Goal: Information Seeking & Learning: Learn about a topic

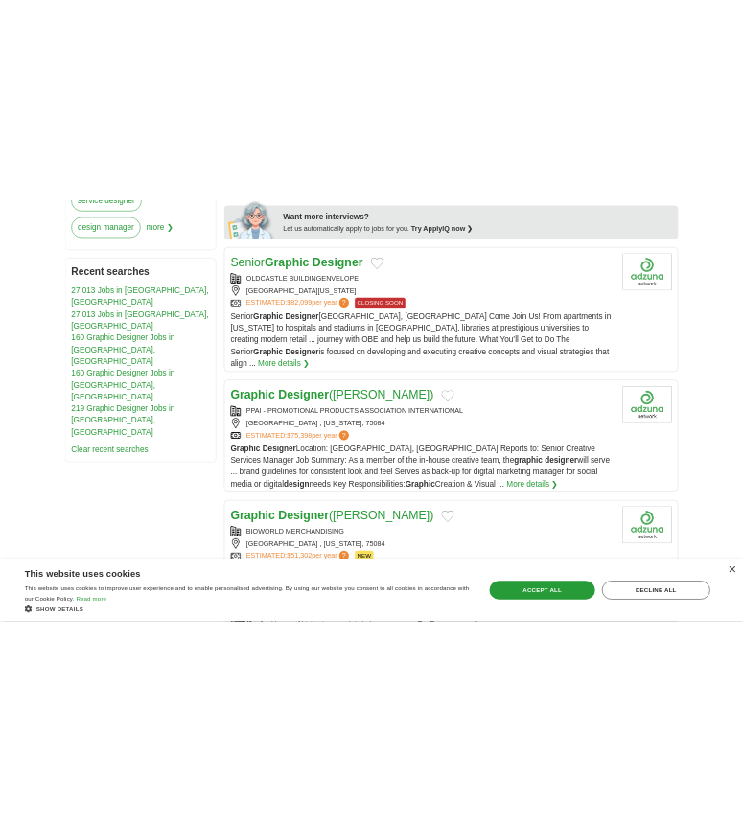
scroll to position [1026, 0]
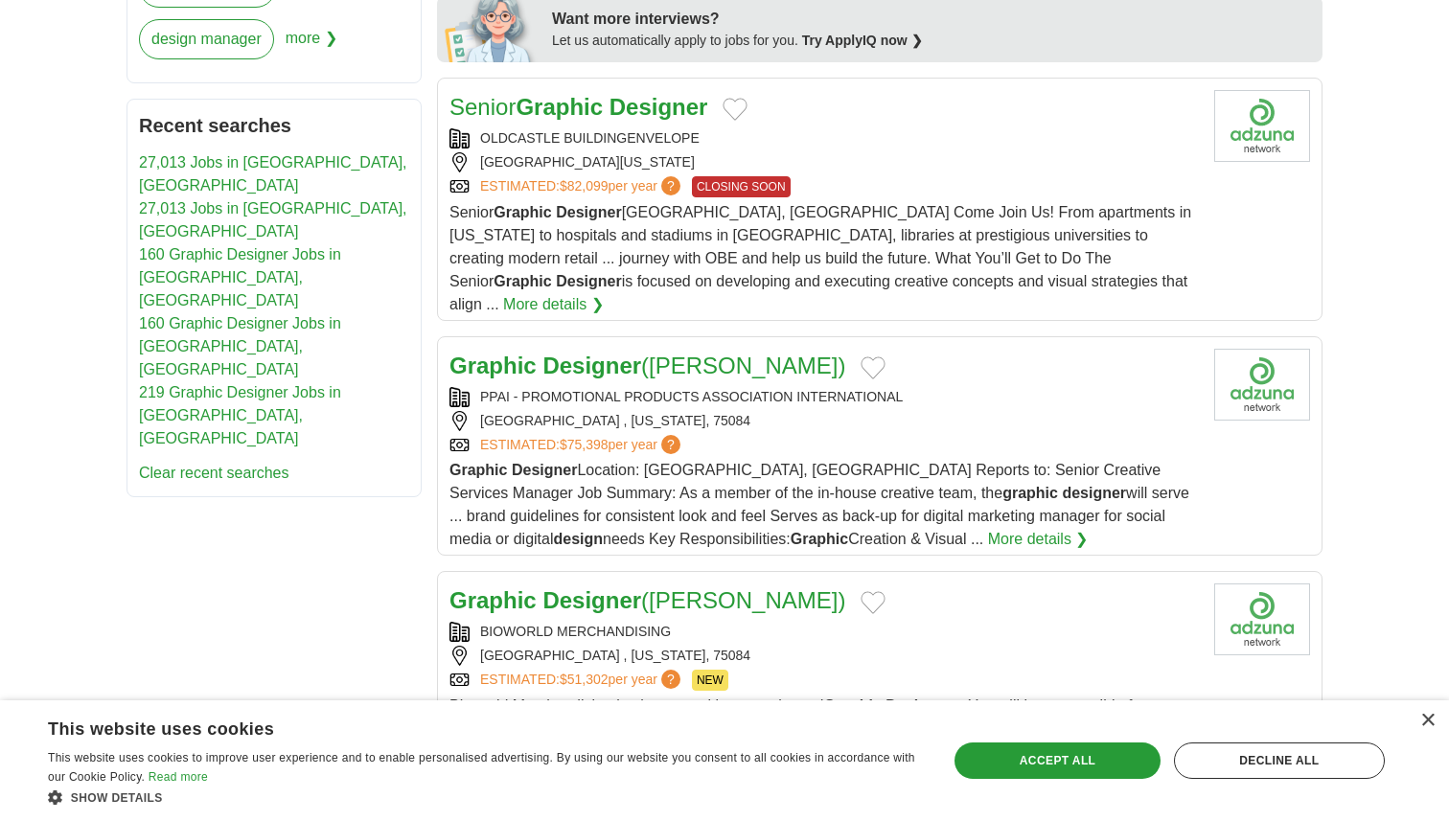
click at [604, 293] on link "More details ❯" at bounding box center [553, 304] width 101 height 23
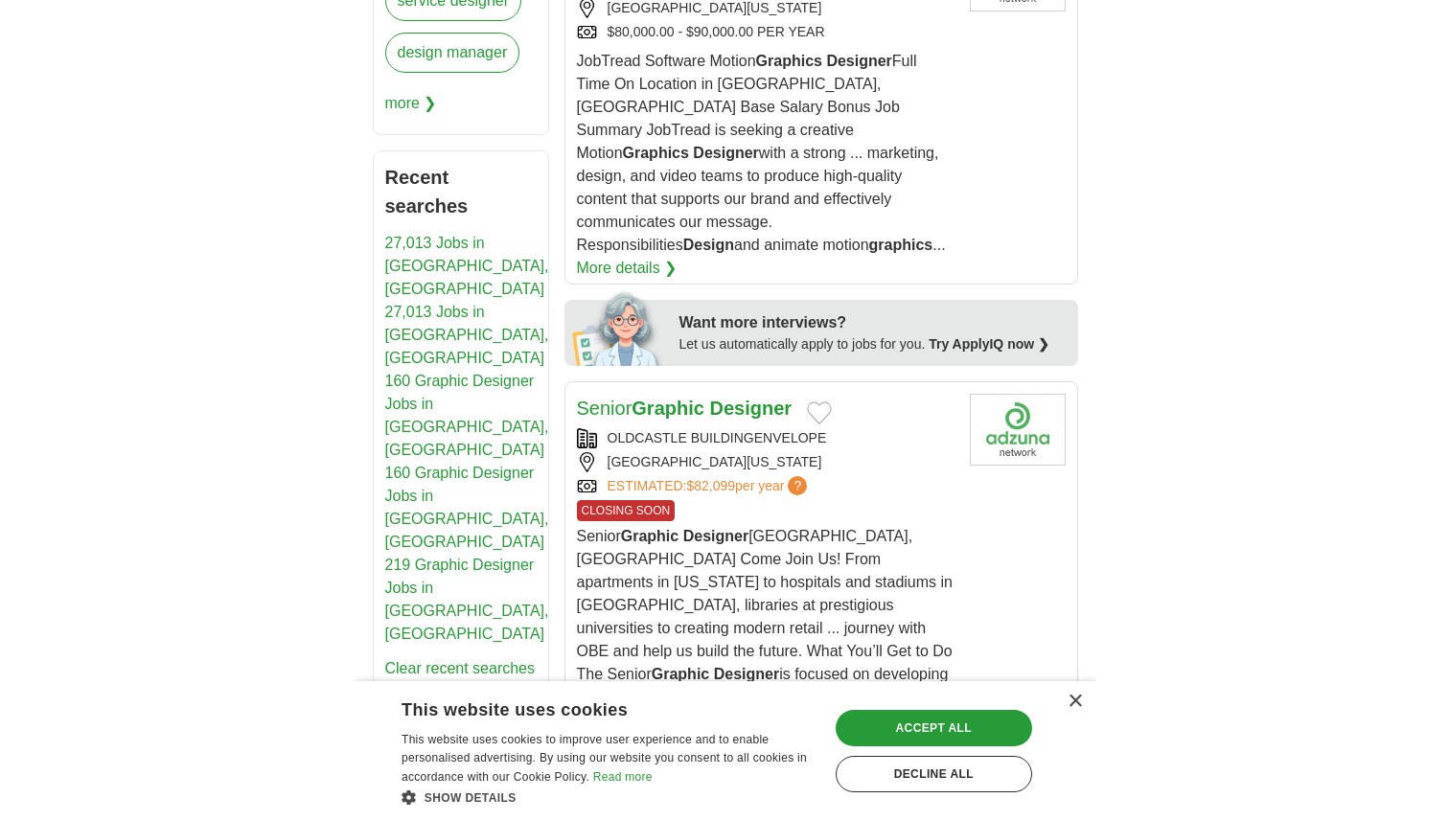
scroll to position [1181, 0]
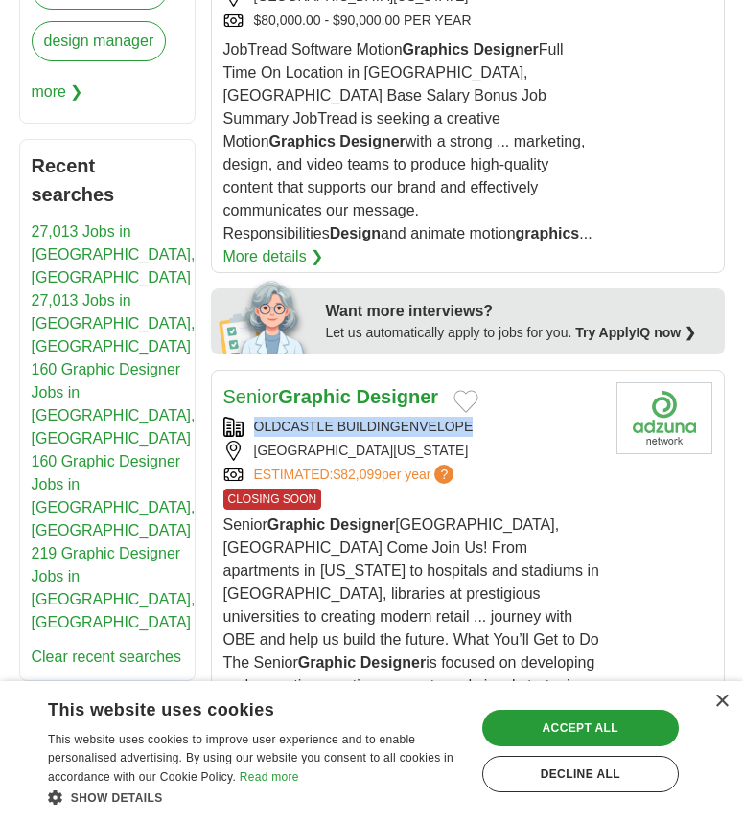
drag, startPoint x: 502, startPoint y: 351, endPoint x: 253, endPoint y: 357, distance: 249.3
click at [253, 417] on div "OLDCASTLE BUILDINGENVELOPE" at bounding box center [412, 427] width 378 height 20
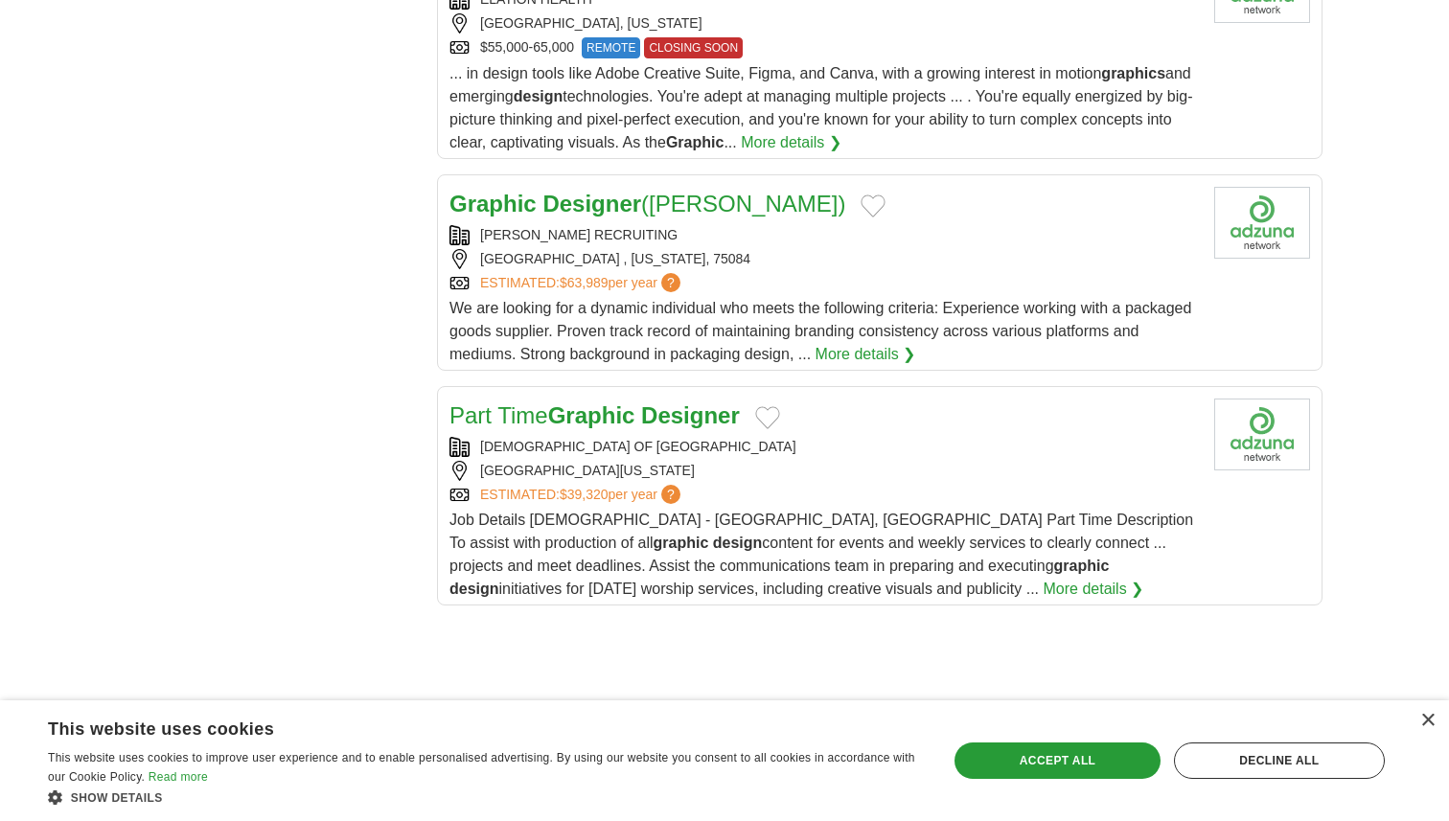
scroll to position [2153, 0]
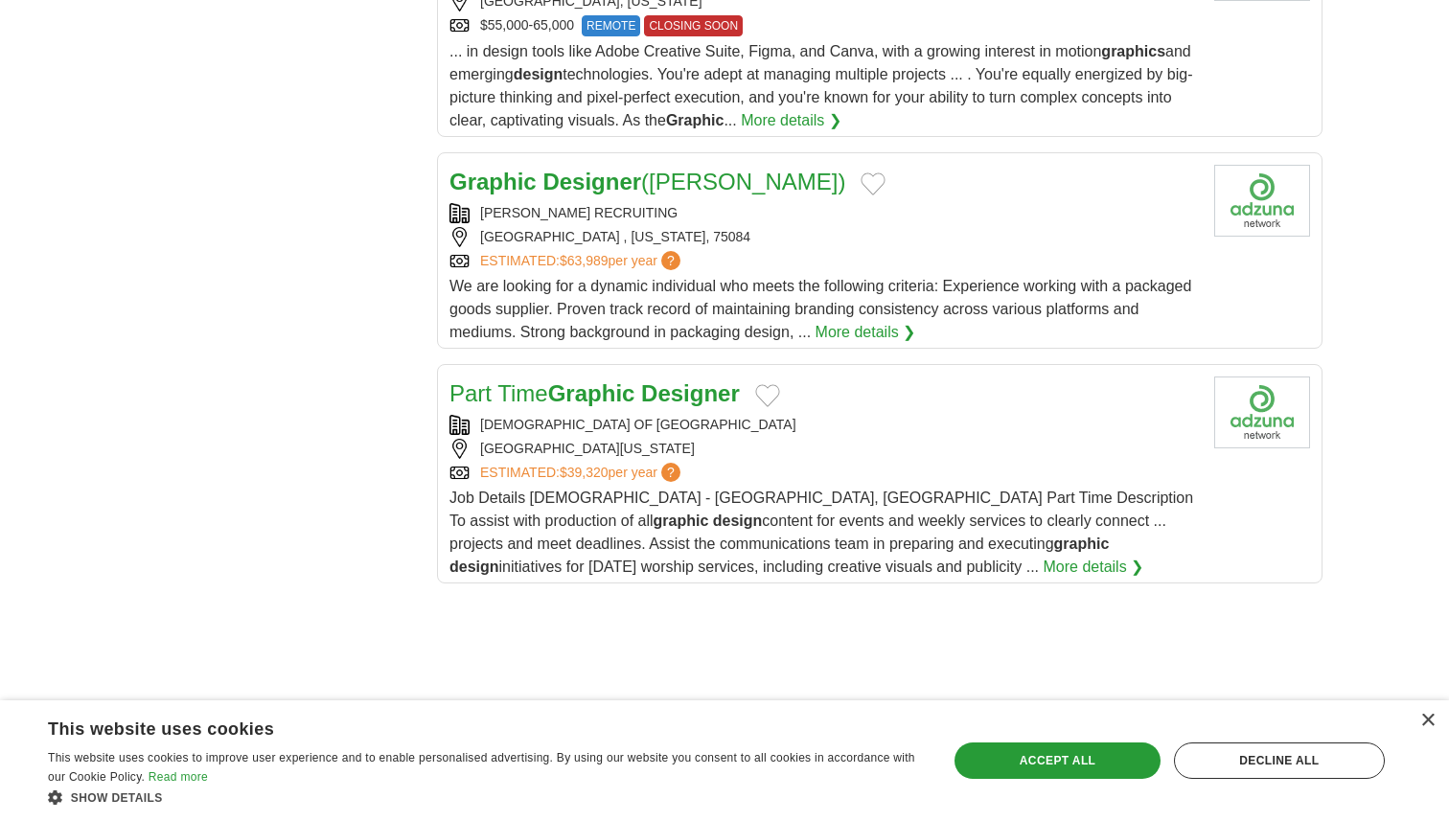
click at [1044, 556] on link "More details ❯" at bounding box center [1094, 567] width 101 height 23
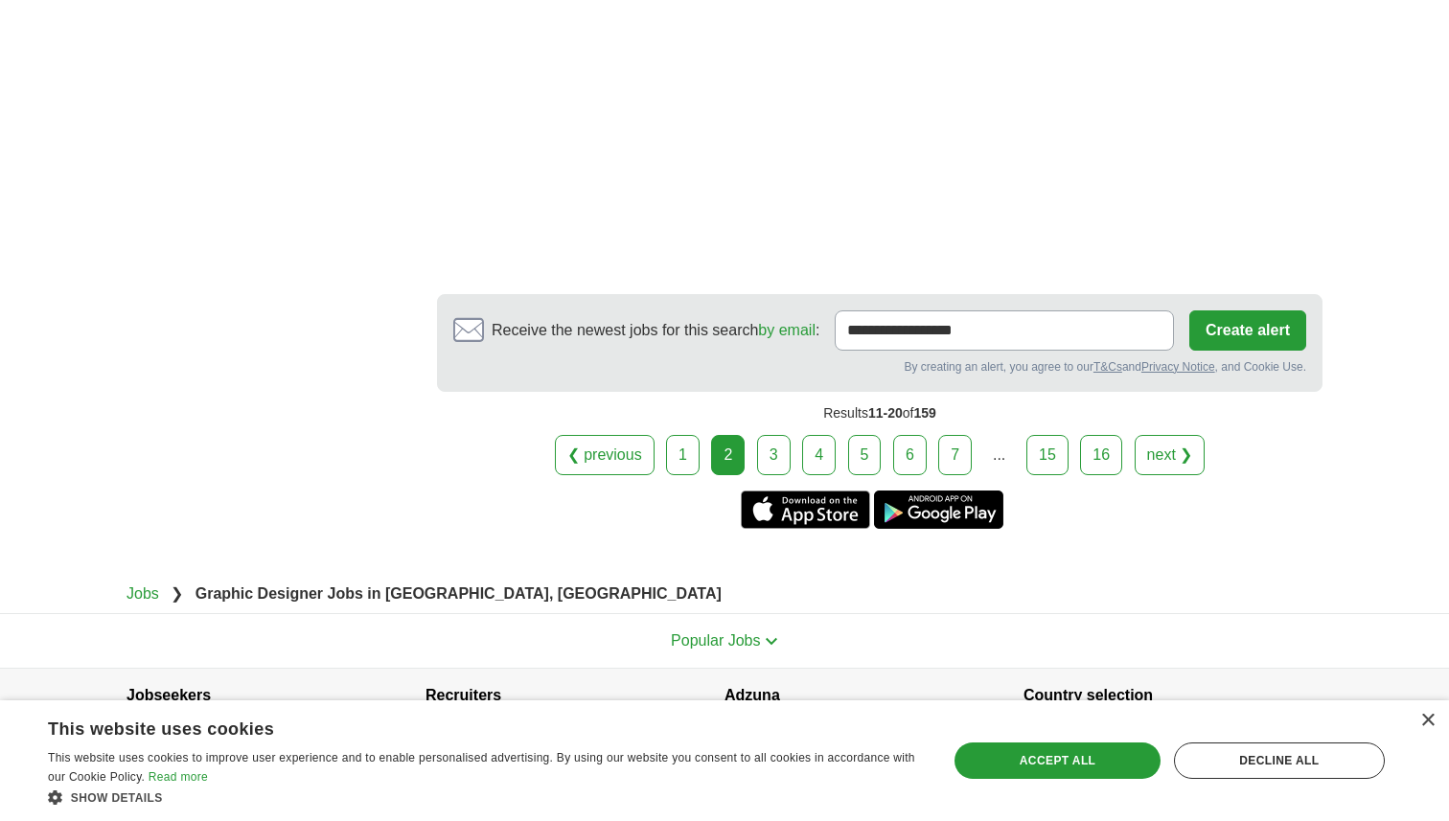
scroll to position [3540, 0]
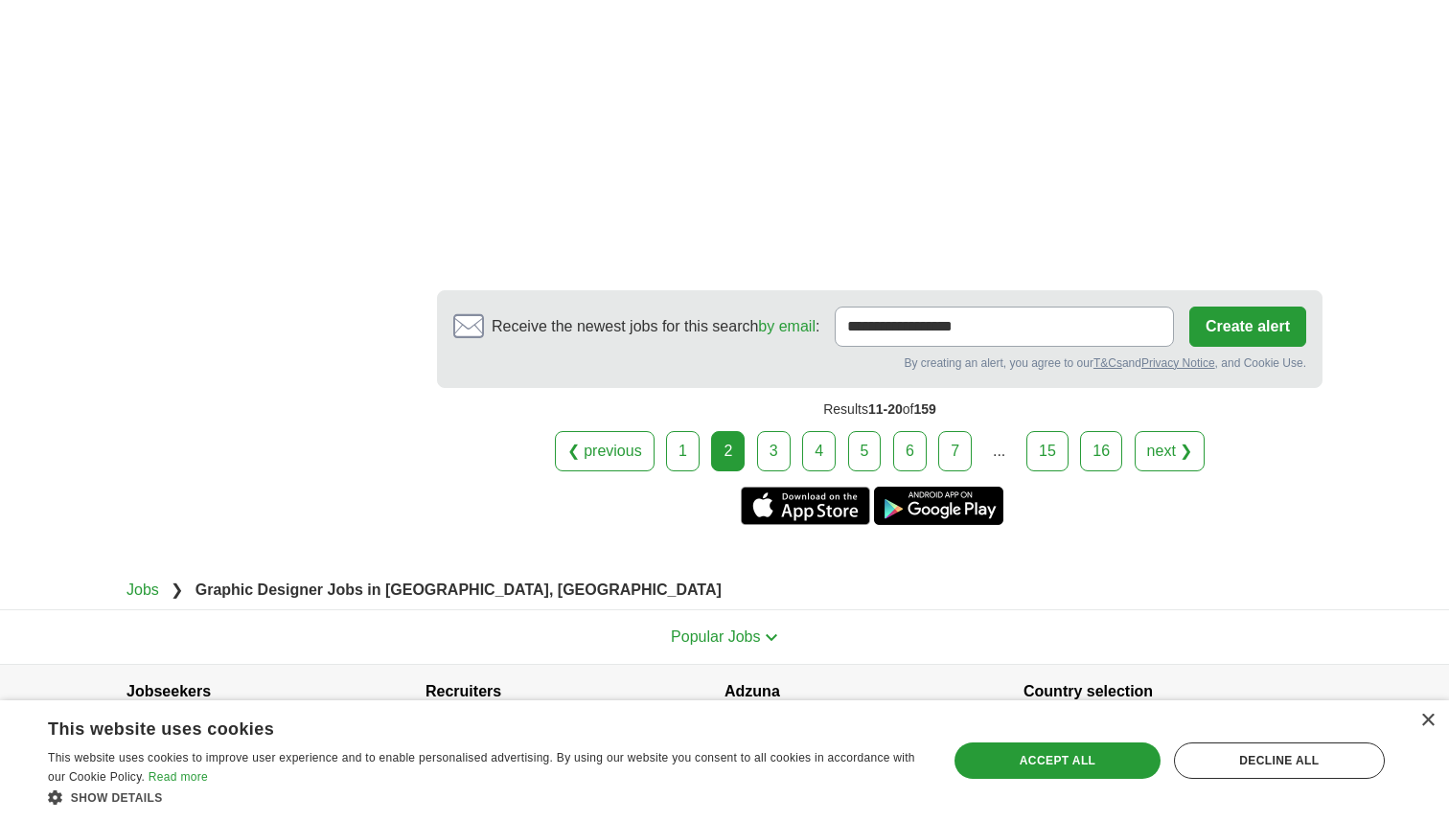
click at [779, 431] on link "3" at bounding box center [774, 451] width 34 height 40
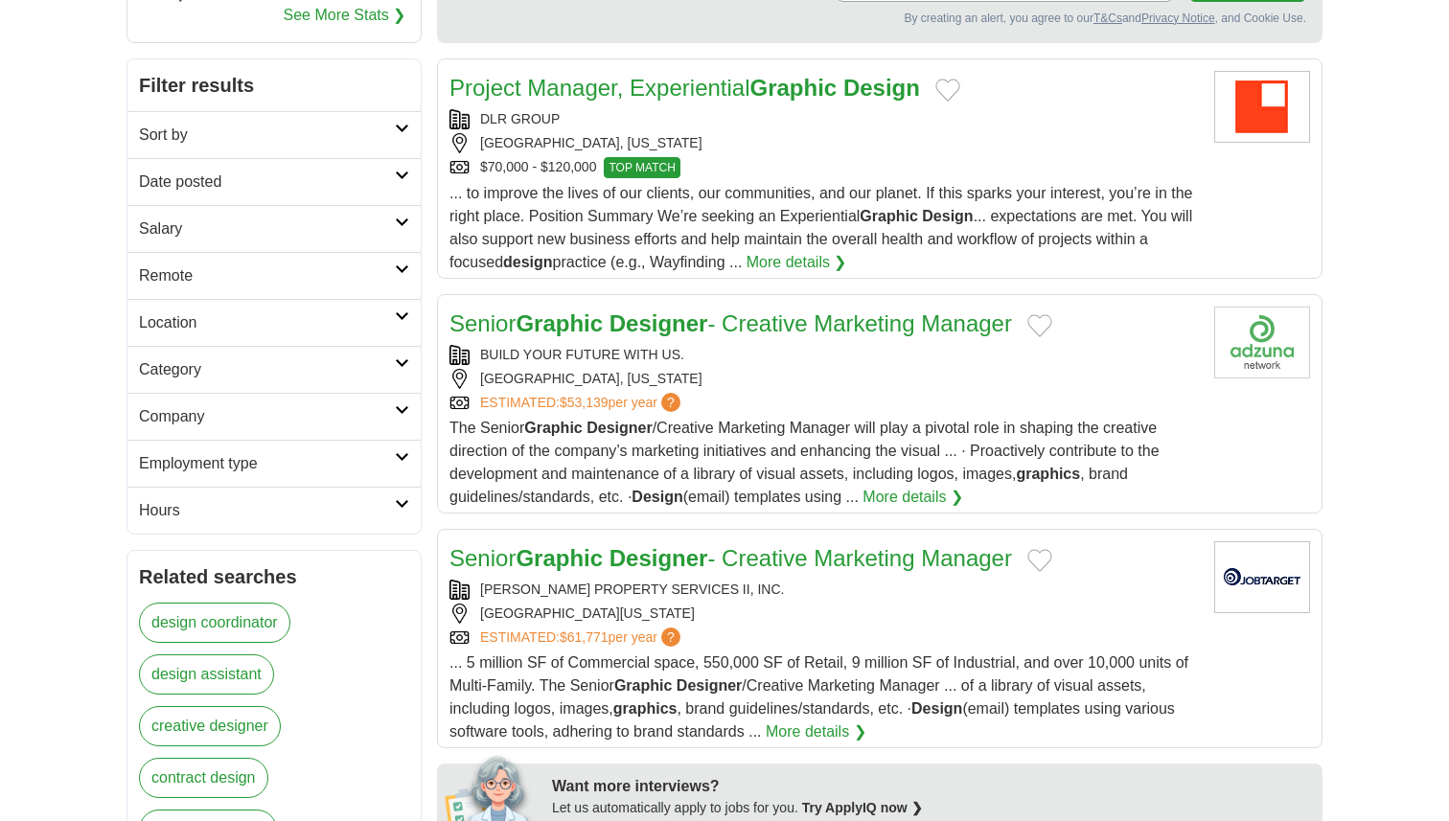
scroll to position [236, 0]
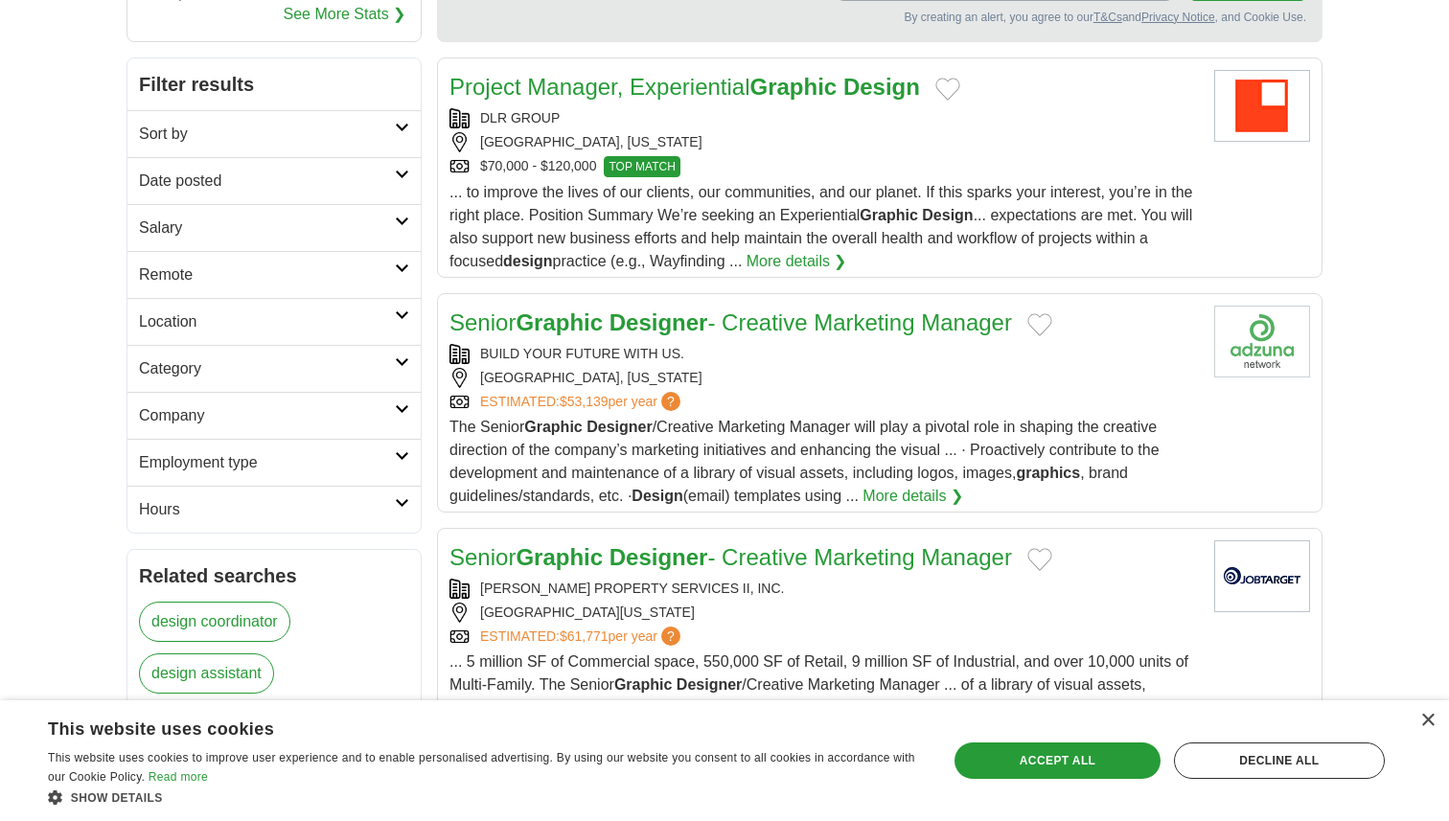
click at [656, 93] on link "Project Manager, Experiential Graphic Design" at bounding box center [685, 87] width 471 height 26
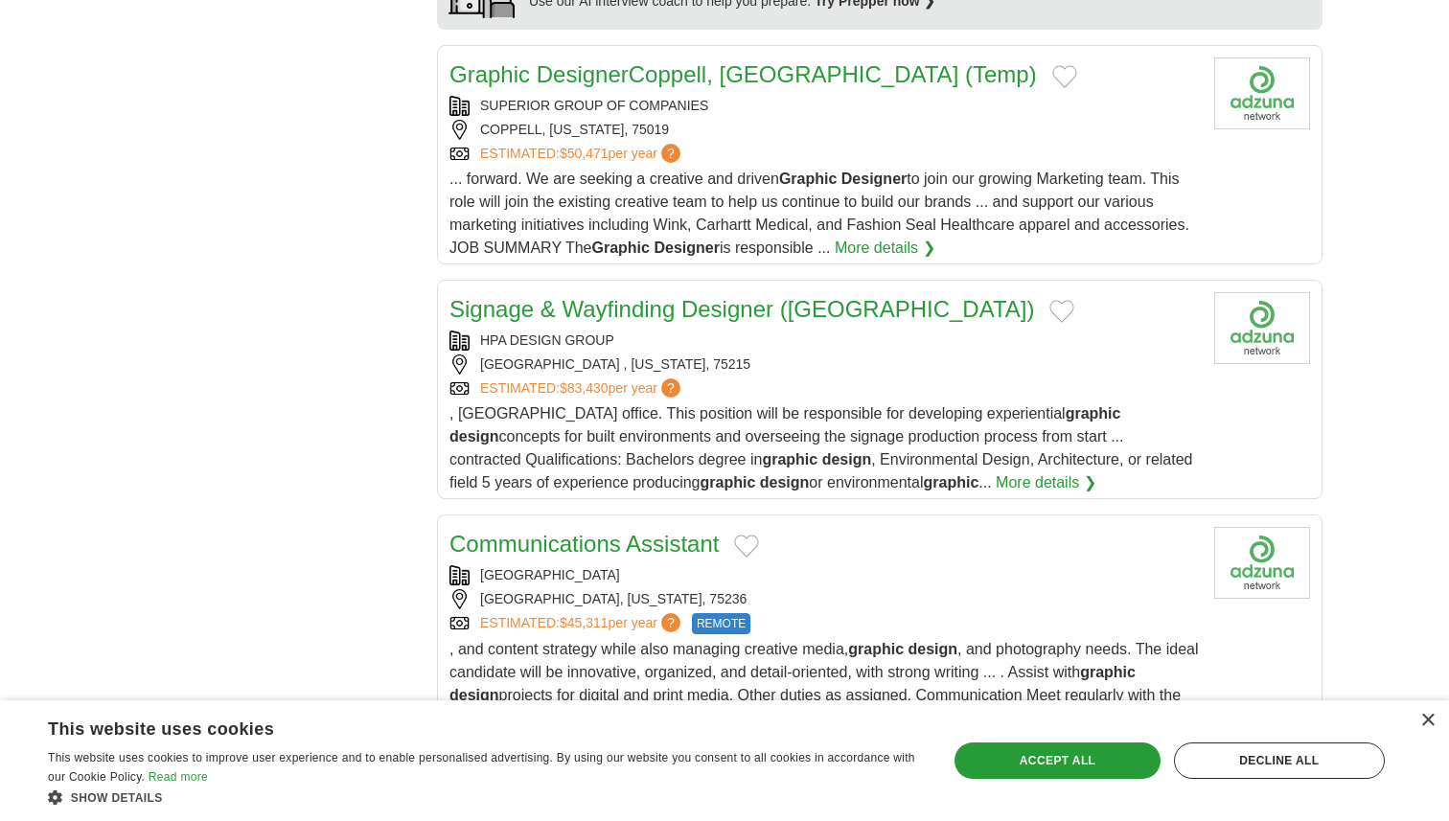
scroll to position [1799, 0]
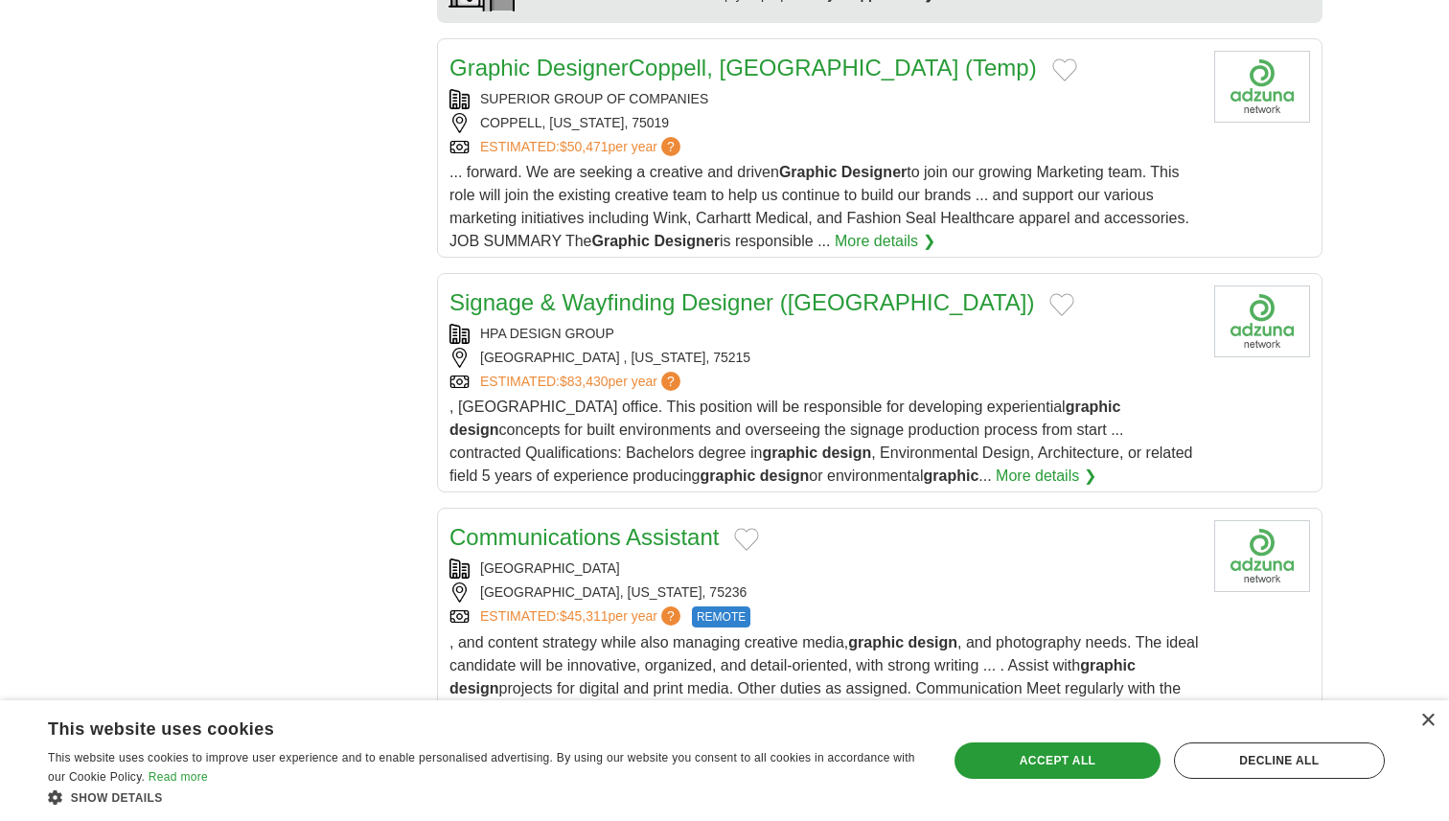
click at [663, 62] on link "Graphic DesignerCoppell, [GEOGRAPHIC_DATA] (Temp)" at bounding box center [744, 68] width 588 height 26
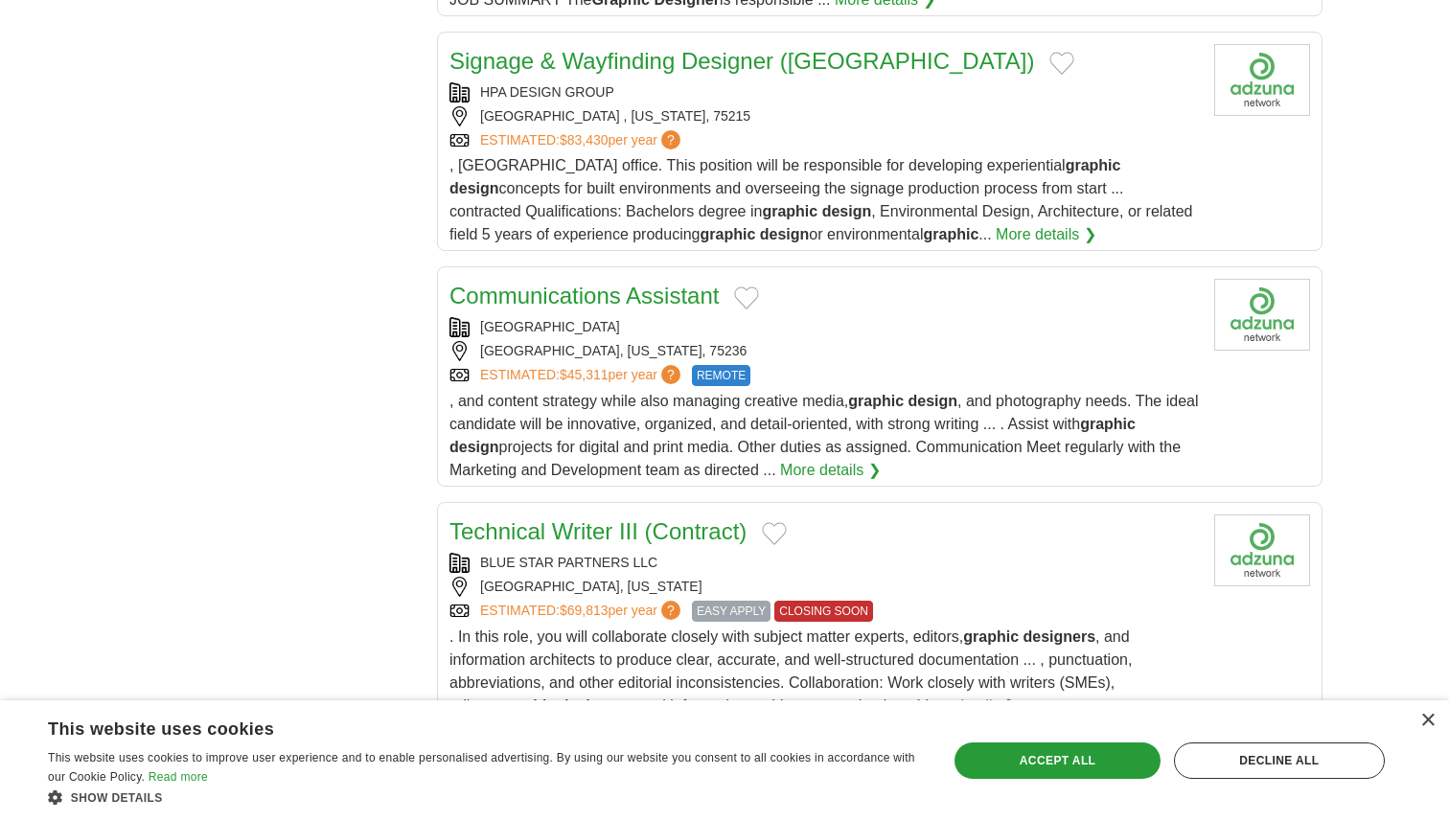
scroll to position [2062, 0]
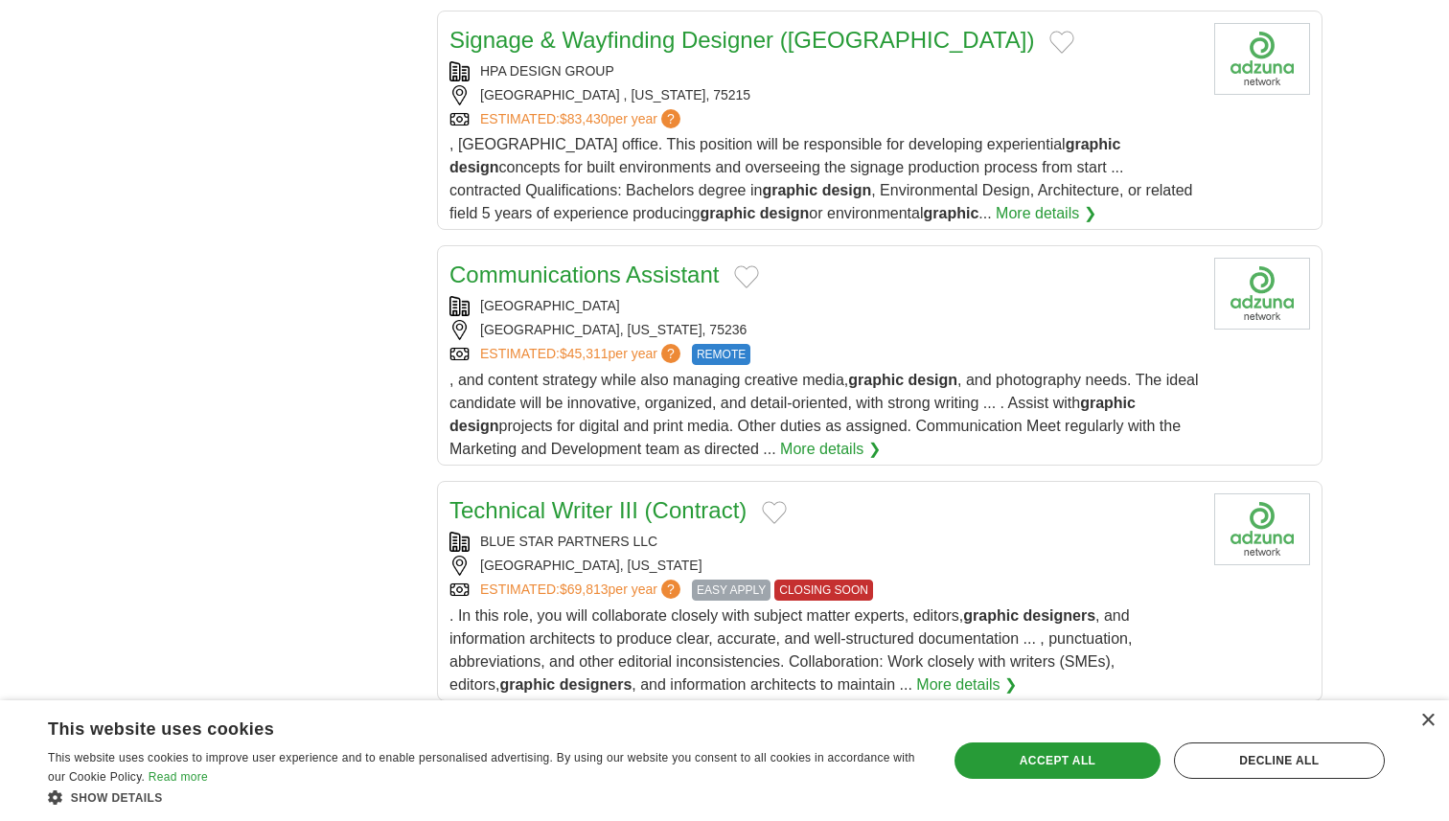
click at [637, 275] on link "Communications Assistant" at bounding box center [584, 275] width 269 height 26
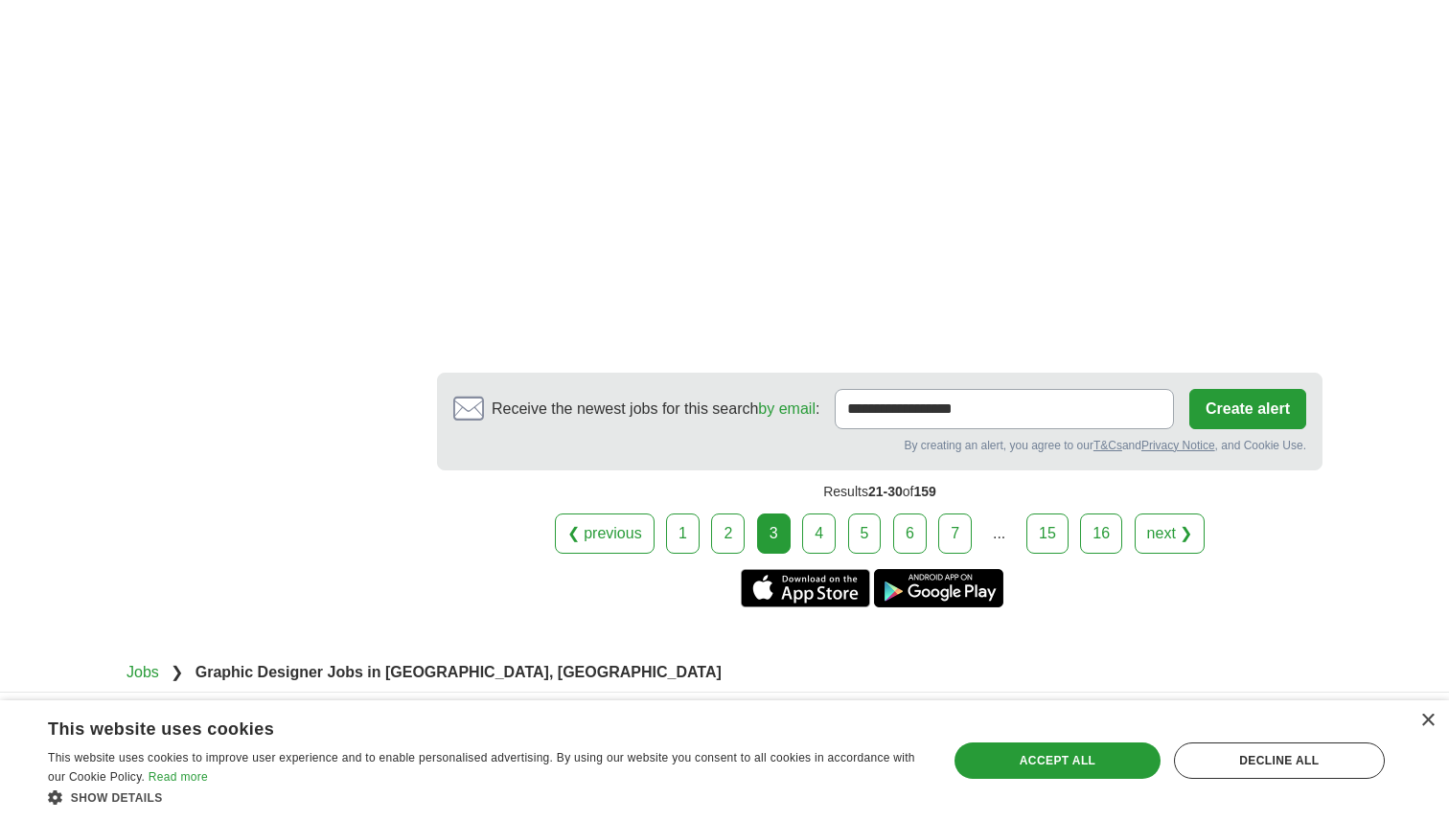
scroll to position [3609, 0]
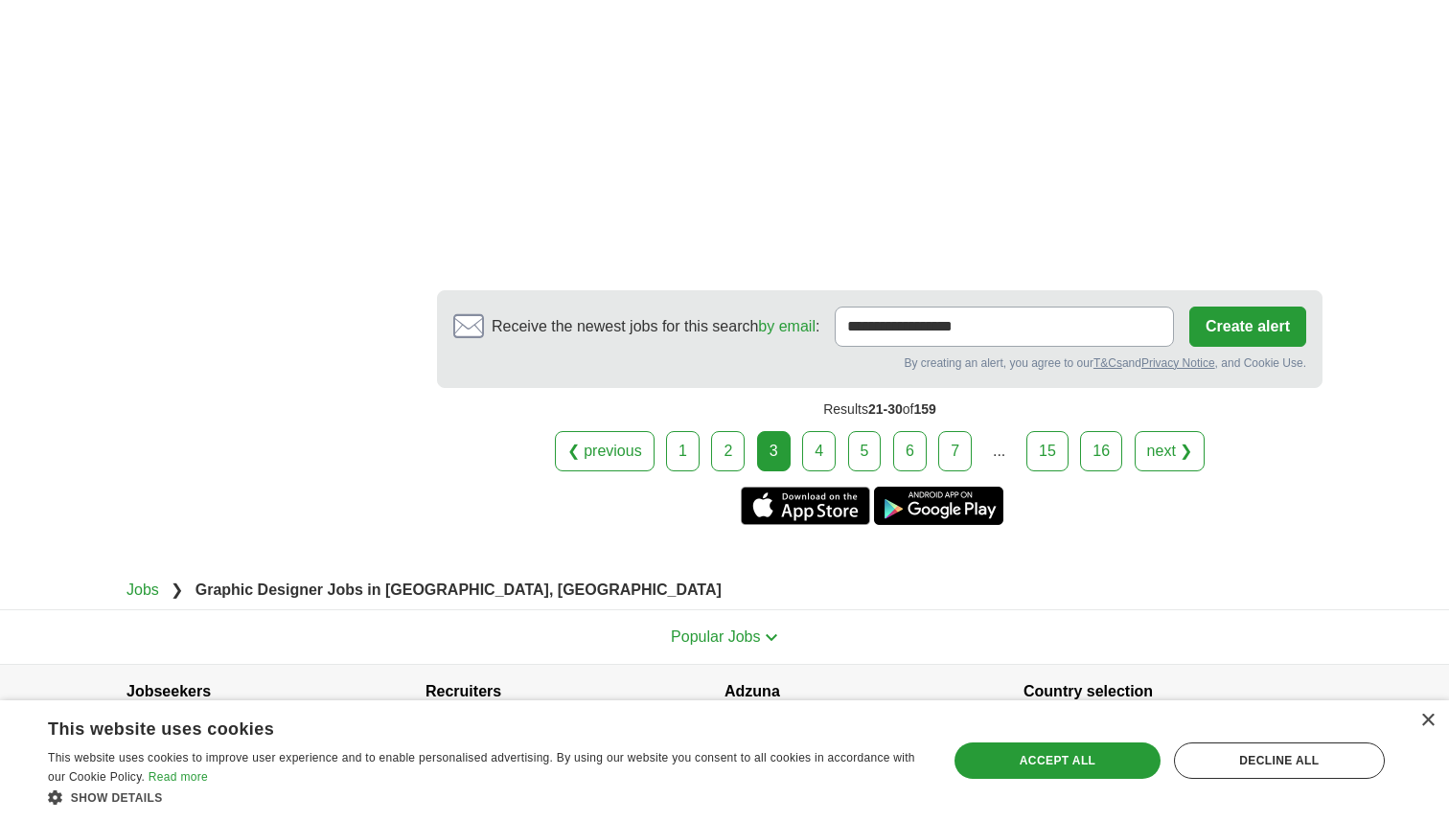
click at [824, 472] on link "4" at bounding box center [819, 451] width 34 height 40
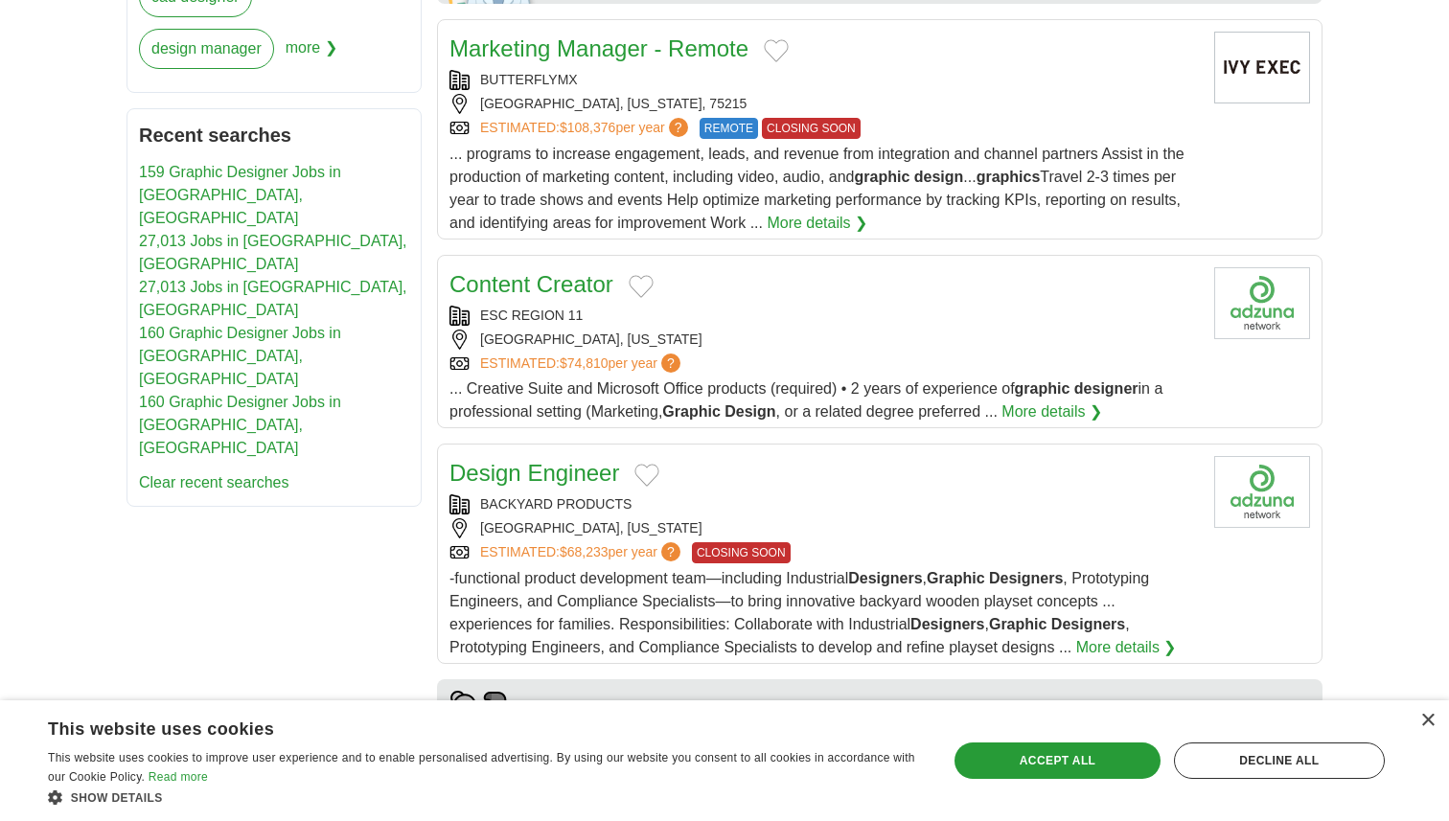
scroll to position [1020, 0]
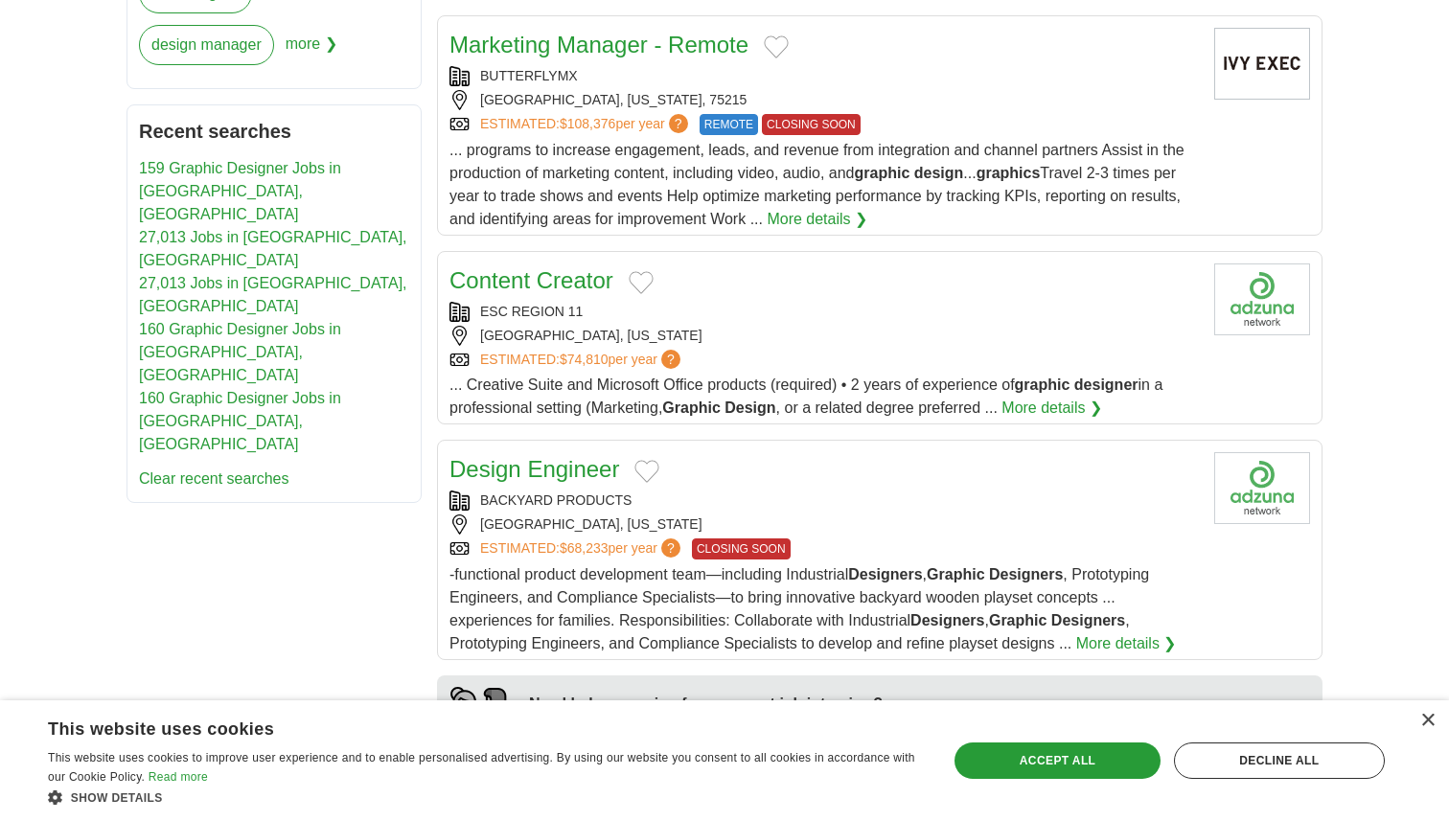
click at [903, 193] on span "... programs to increase engagement, leads, and revenue from integration and ch…" at bounding box center [817, 184] width 735 height 85
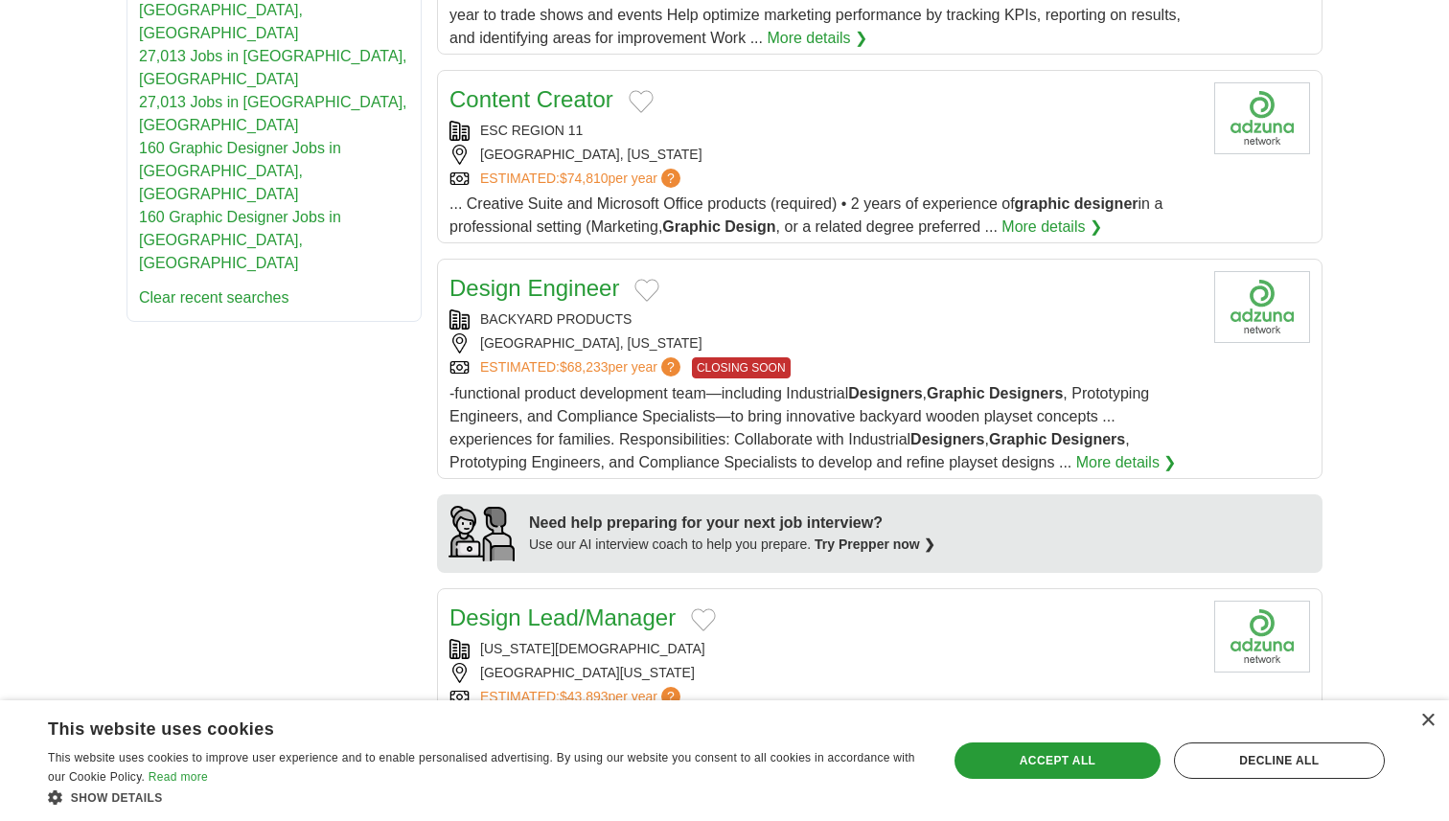
scroll to position [1204, 0]
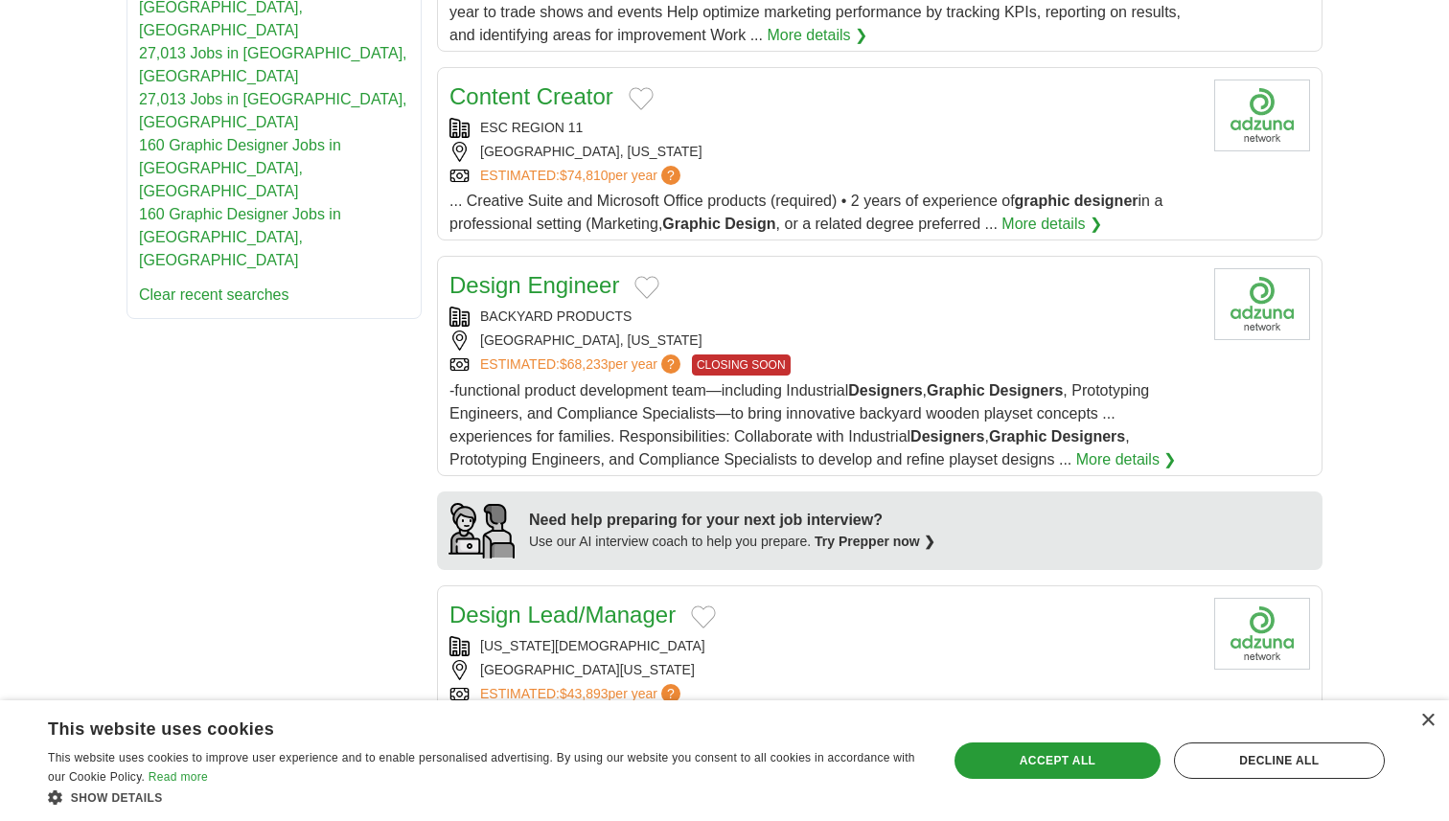
click at [899, 161] on div "GRAND PRAIRIE, TEXAS" at bounding box center [825, 152] width 750 height 20
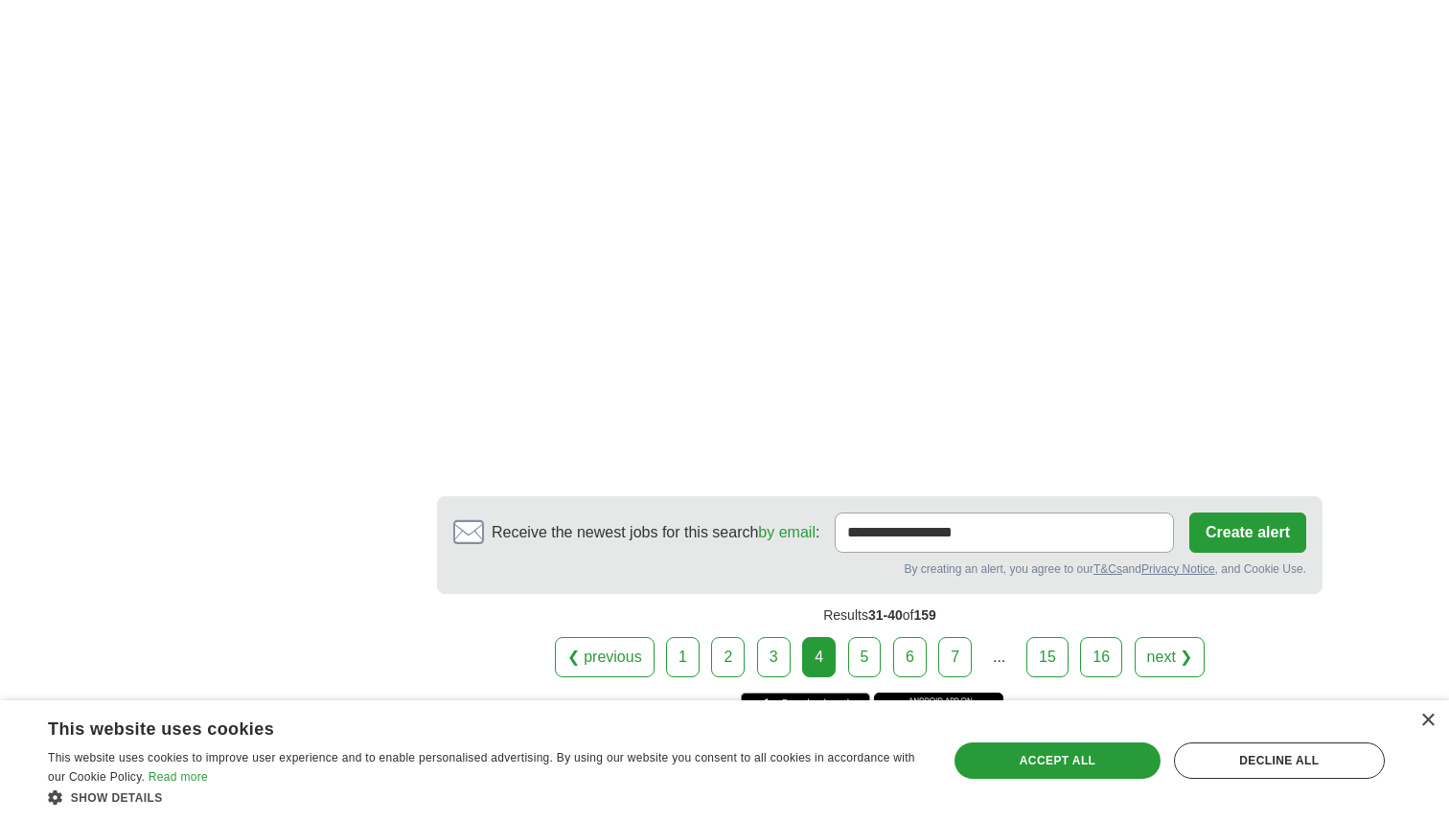
scroll to position [3551, 0]
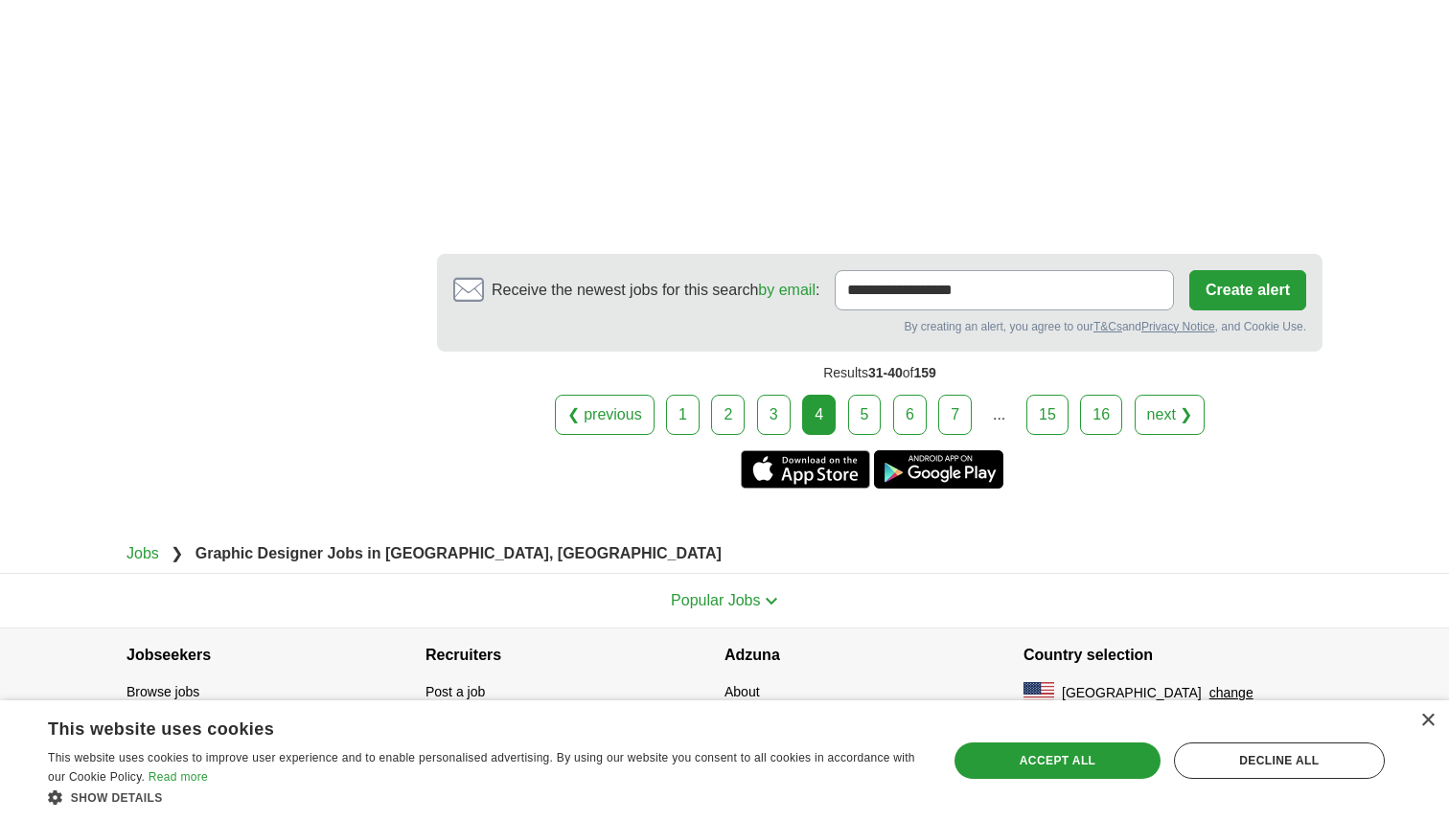
click at [863, 399] on link "5" at bounding box center [865, 415] width 34 height 40
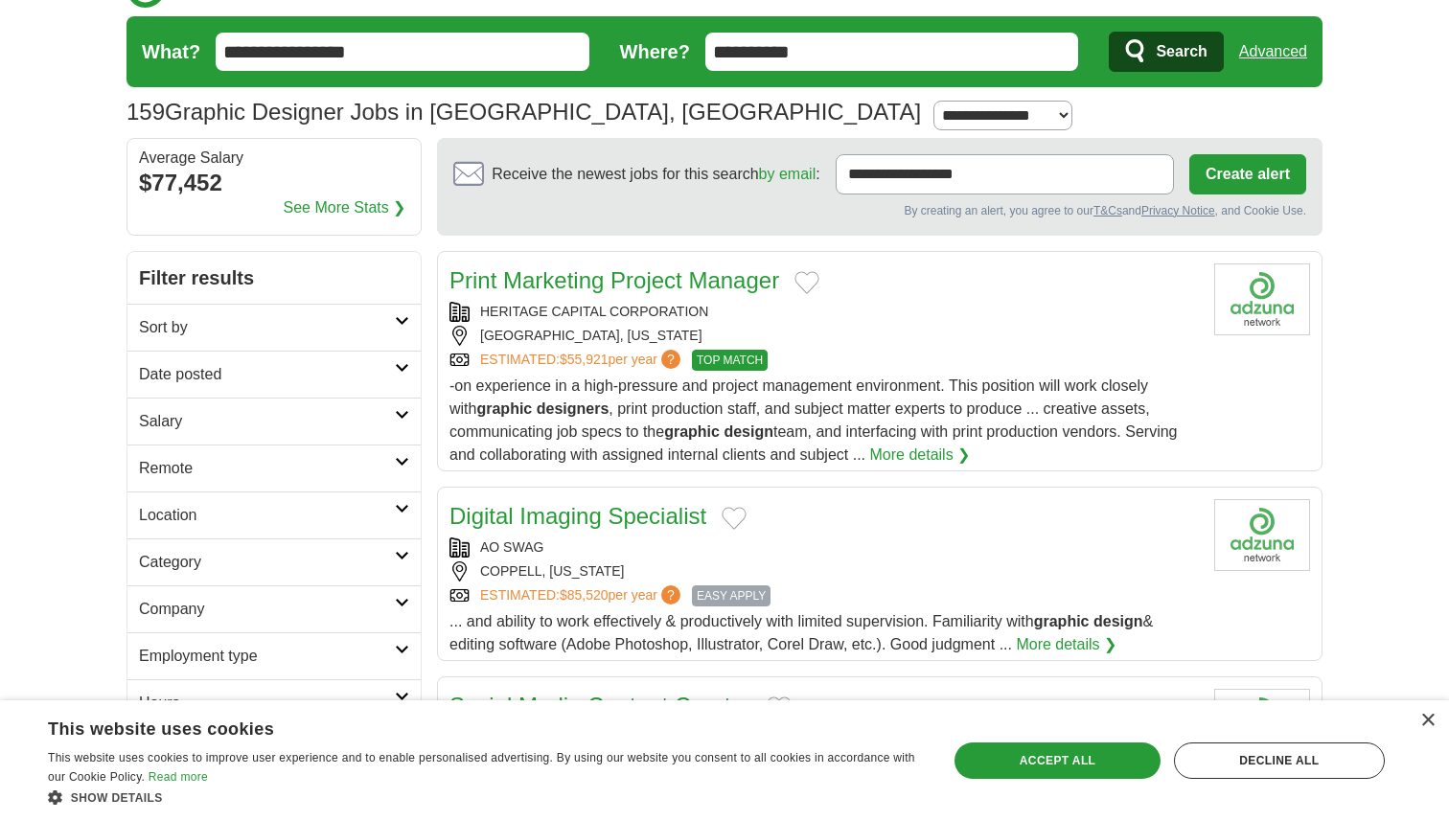
scroll to position [56, 0]
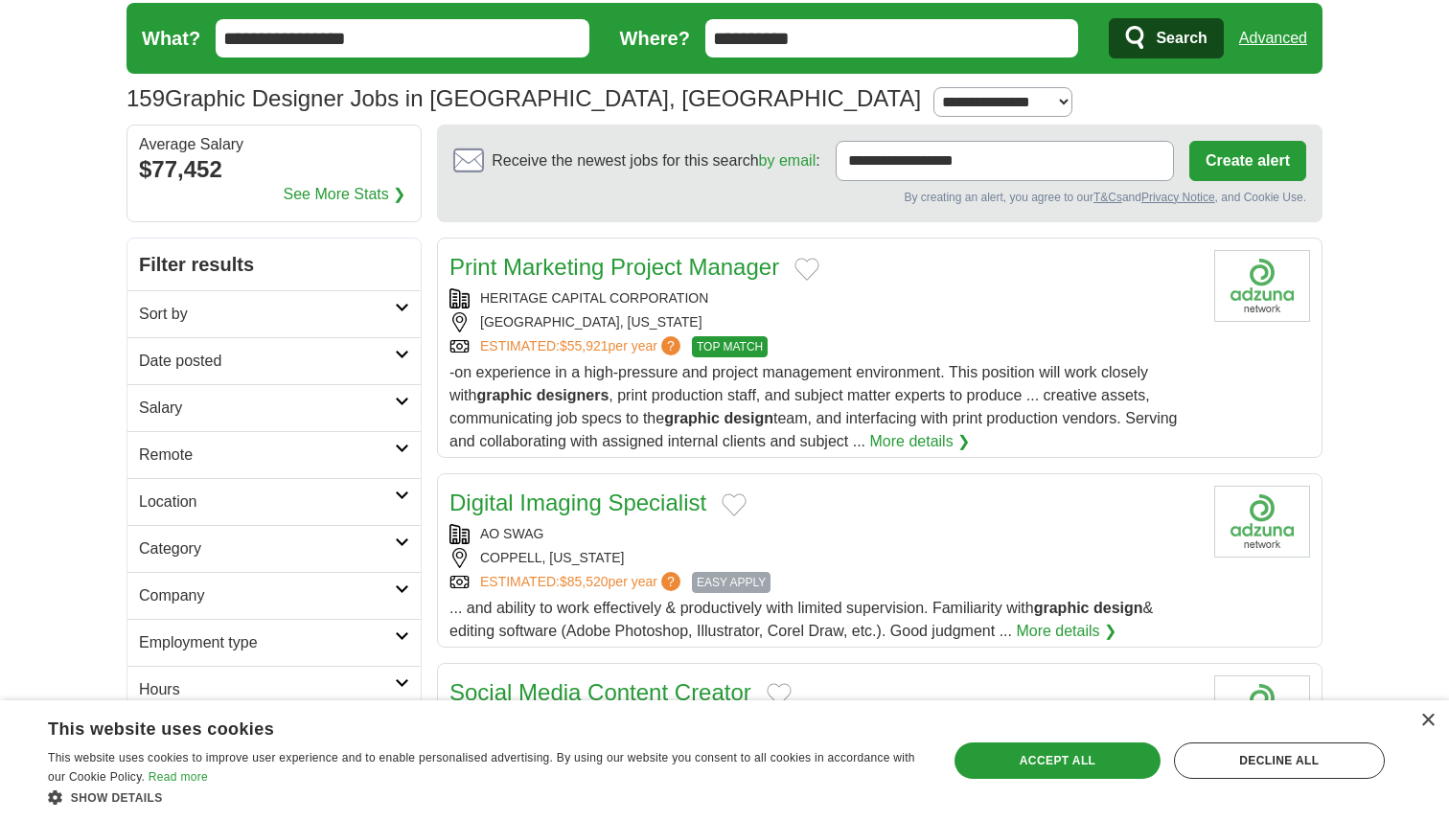
click at [645, 271] on link "Print Marketing Project Manager" at bounding box center [615, 267] width 330 height 26
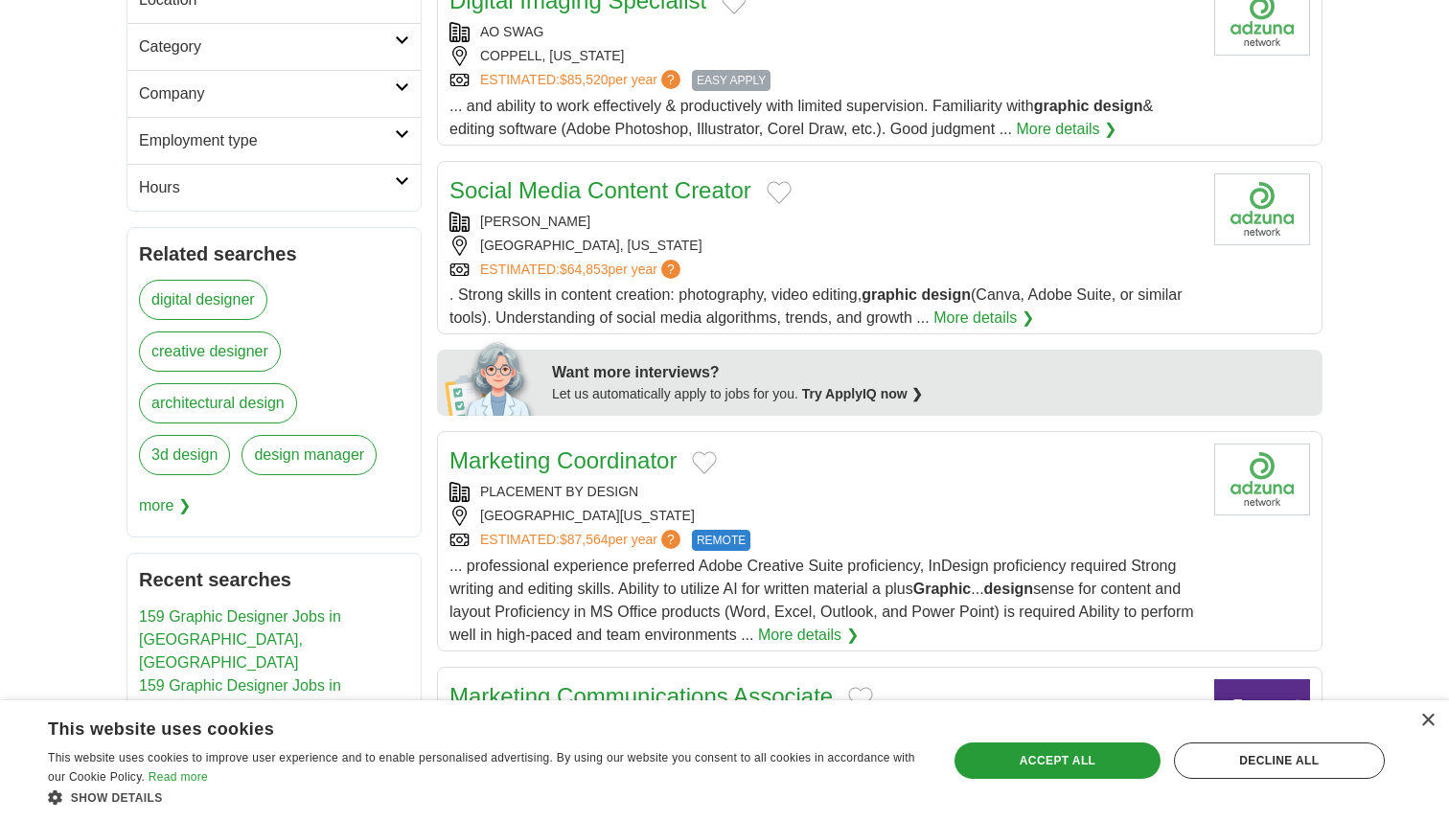
scroll to position [560, 0]
drag, startPoint x: 563, startPoint y: 216, endPoint x: 482, endPoint y: 217, distance: 80.5
click at [482, 217] on div "HOLLMAN" at bounding box center [825, 220] width 750 height 20
click at [514, 193] on link "Social Media Content Creator" at bounding box center [601, 188] width 302 height 26
click at [564, 184] on link "Social Media Content Creator" at bounding box center [601, 188] width 302 height 26
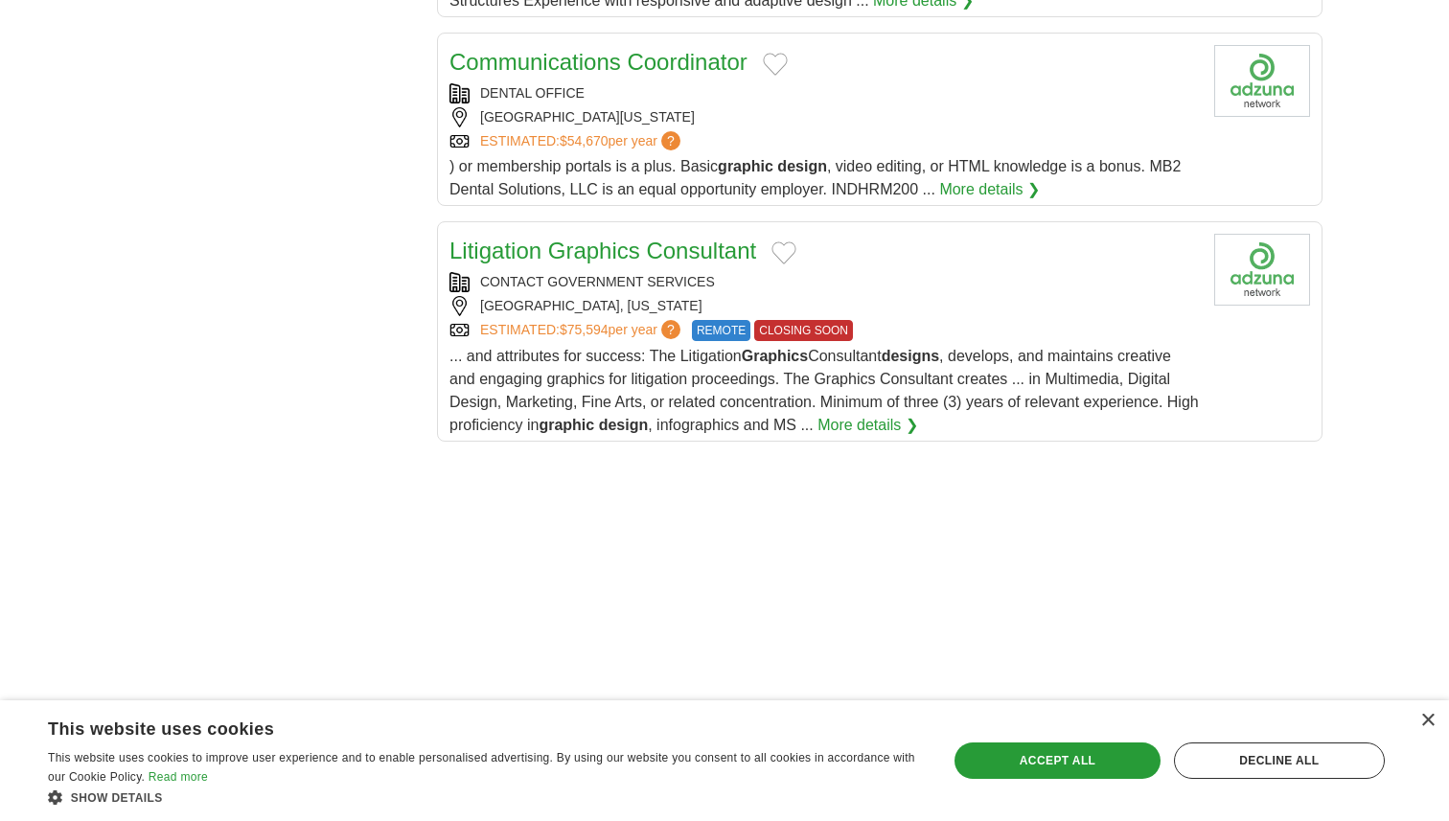
scroll to position [2184, 0]
click at [627, 60] on link "Communications Coordinator" at bounding box center [599, 60] width 298 height 26
